Goal: Information Seeking & Learning: Learn about a topic

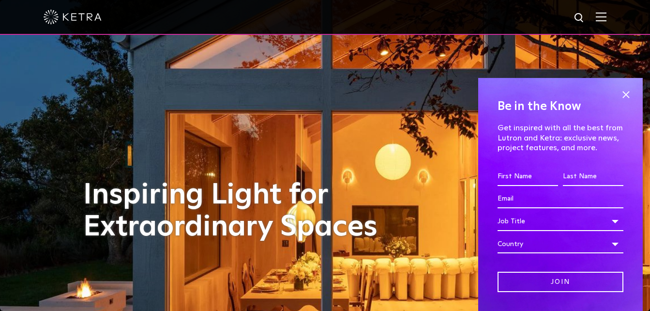
click at [607, 20] on img at bounding box center [601, 16] width 11 height 9
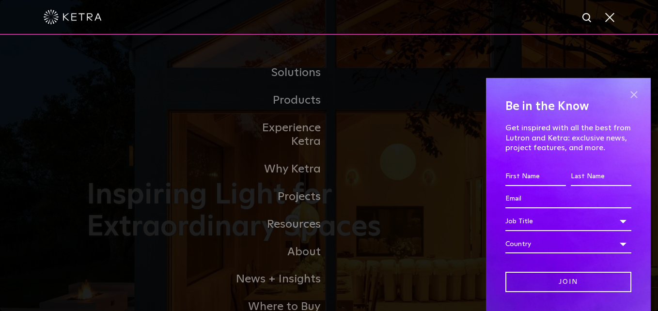
click at [626, 93] on span at bounding box center [633, 95] width 15 height 15
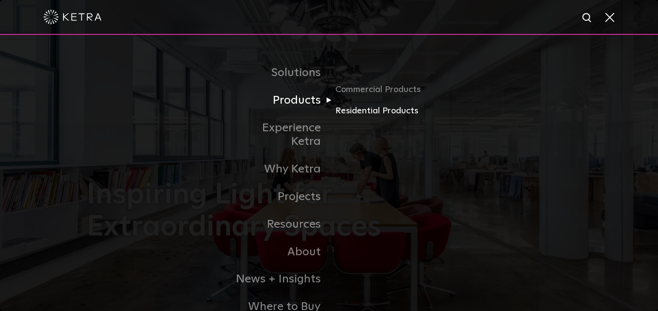
click at [357, 115] on link "Residential Products" at bounding box center [381, 111] width 93 height 14
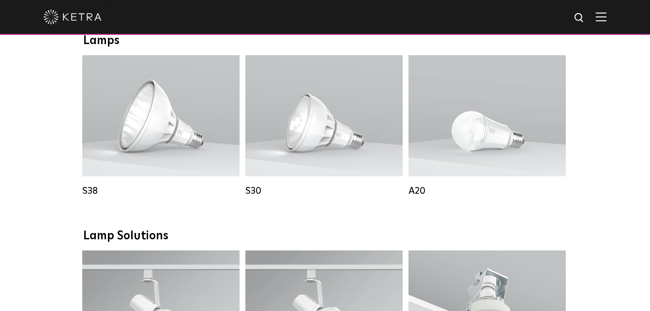
scroll to position [548, 0]
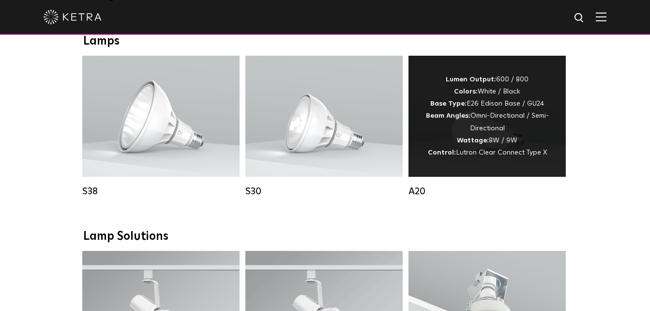
click at [468, 130] on div "Lumen Output: 600 / 800 Colors: White / Black Base Type: E26 Edison Base / GU24…" at bounding box center [487, 116] width 128 height 85
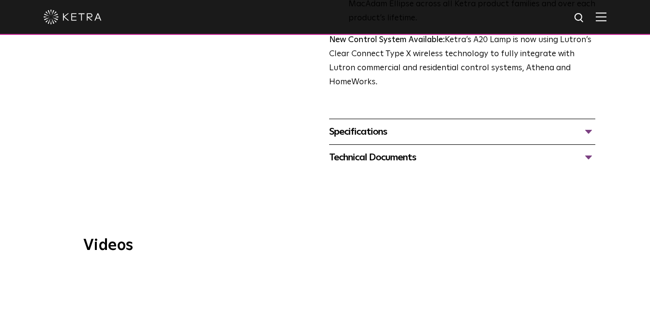
scroll to position [440, 0]
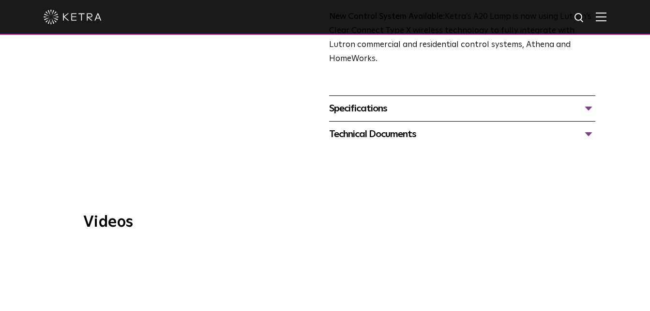
click at [589, 101] on div "Specifications" at bounding box center [462, 108] width 267 height 15
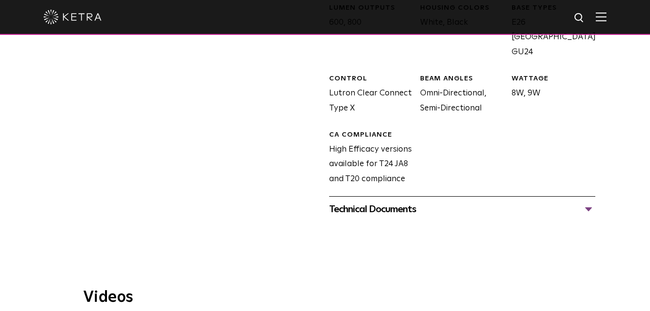
scroll to position [576, 0]
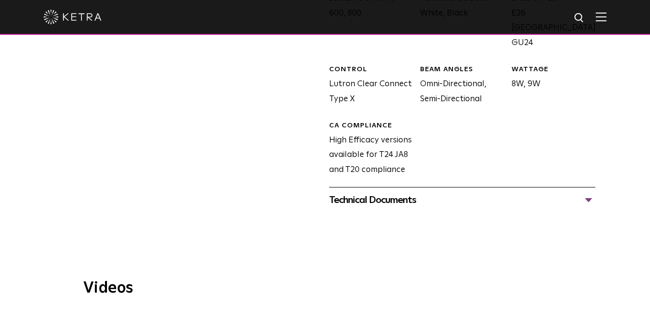
click at [589, 192] on div "Technical Documents" at bounding box center [462, 199] width 267 height 15
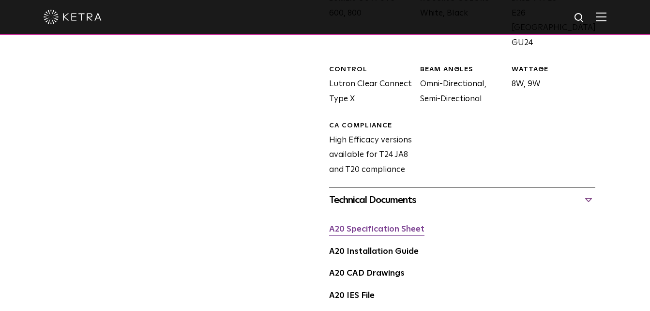
click at [385, 225] on link "A20 Specification Sheet" at bounding box center [376, 229] width 95 height 8
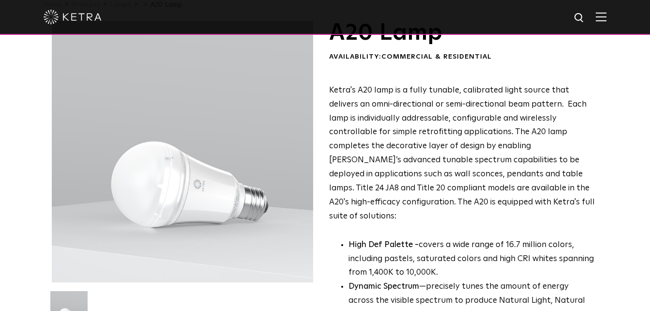
scroll to position [0, 0]
